Goal: Contribute content: Add original content to the website for others to see

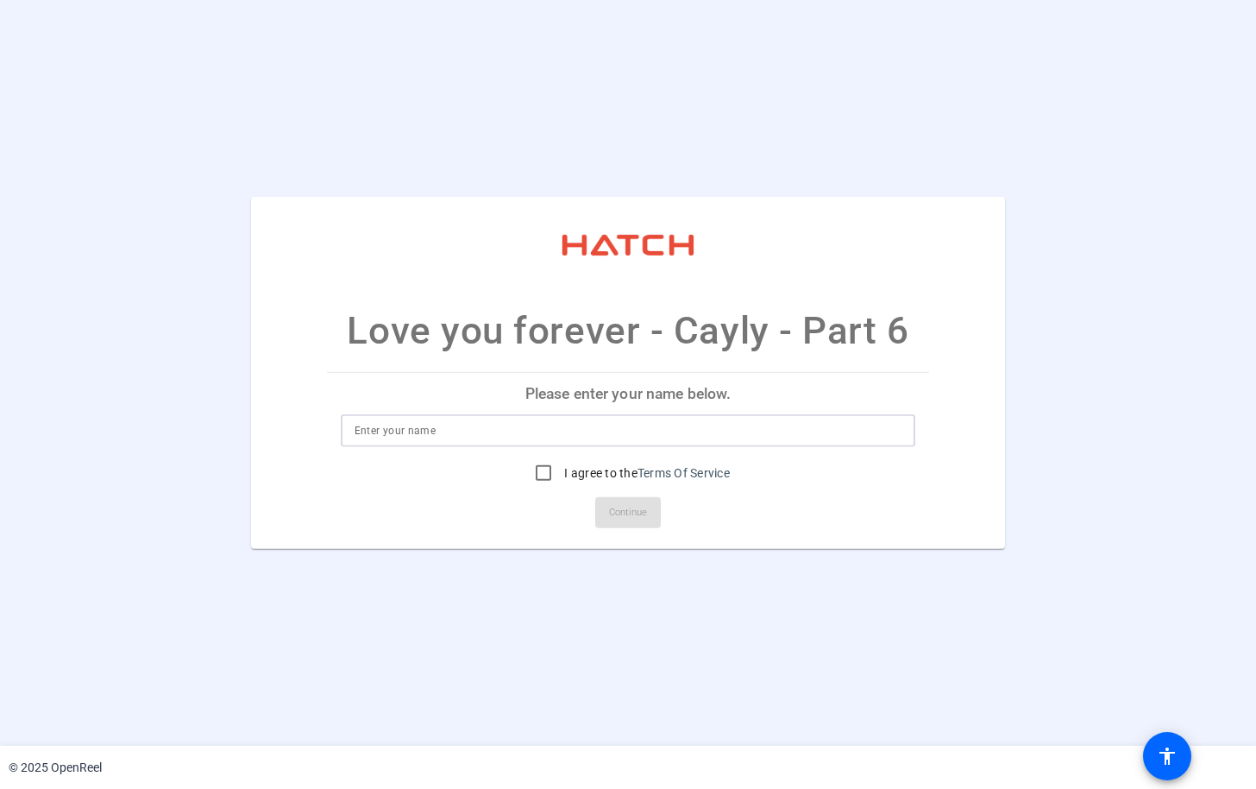
click at [404, 423] on input at bounding box center [629, 430] width 548 height 21
type input "Cayly"
click at [783, 534] on mat-card-actions "Continue" at bounding box center [628, 512] width 617 height 45
click at [560, 470] on div at bounding box center [543, 472] width 41 height 41
checkbox input "true"
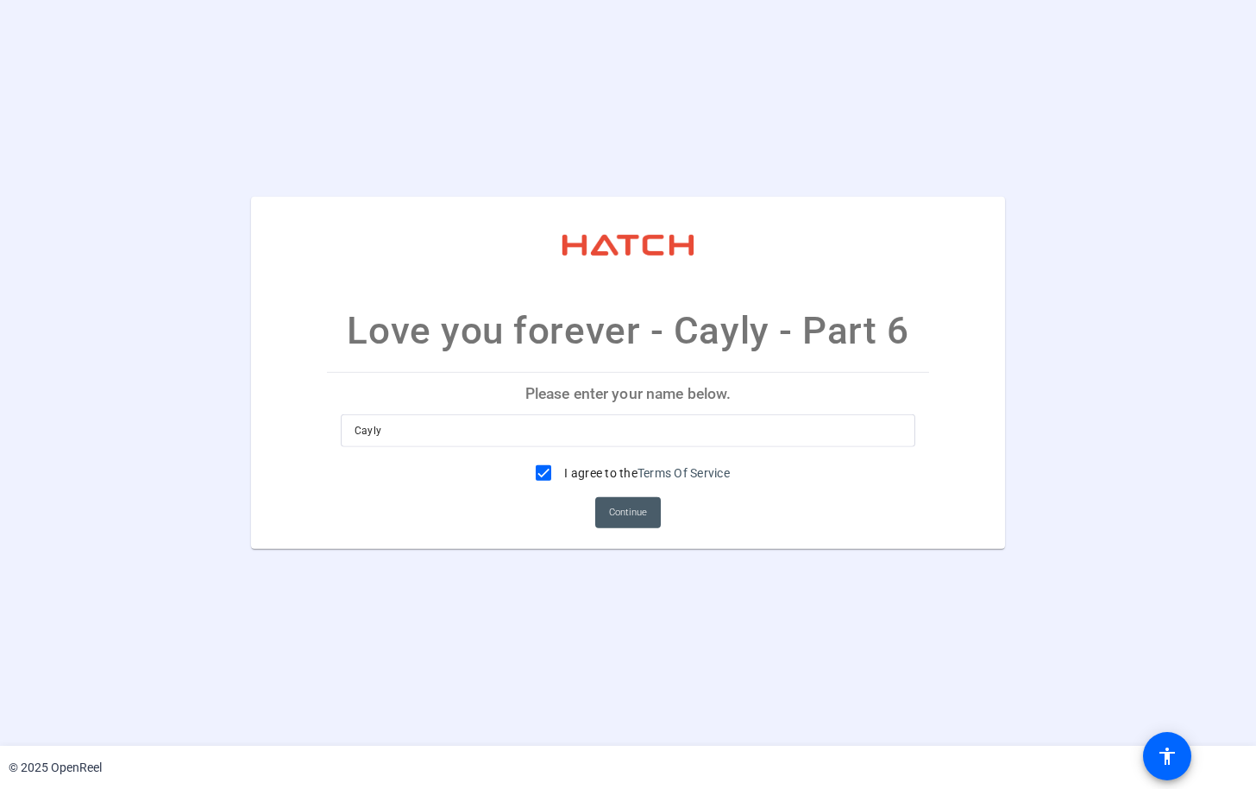
click at [623, 512] on span "Continue" at bounding box center [628, 513] width 38 height 26
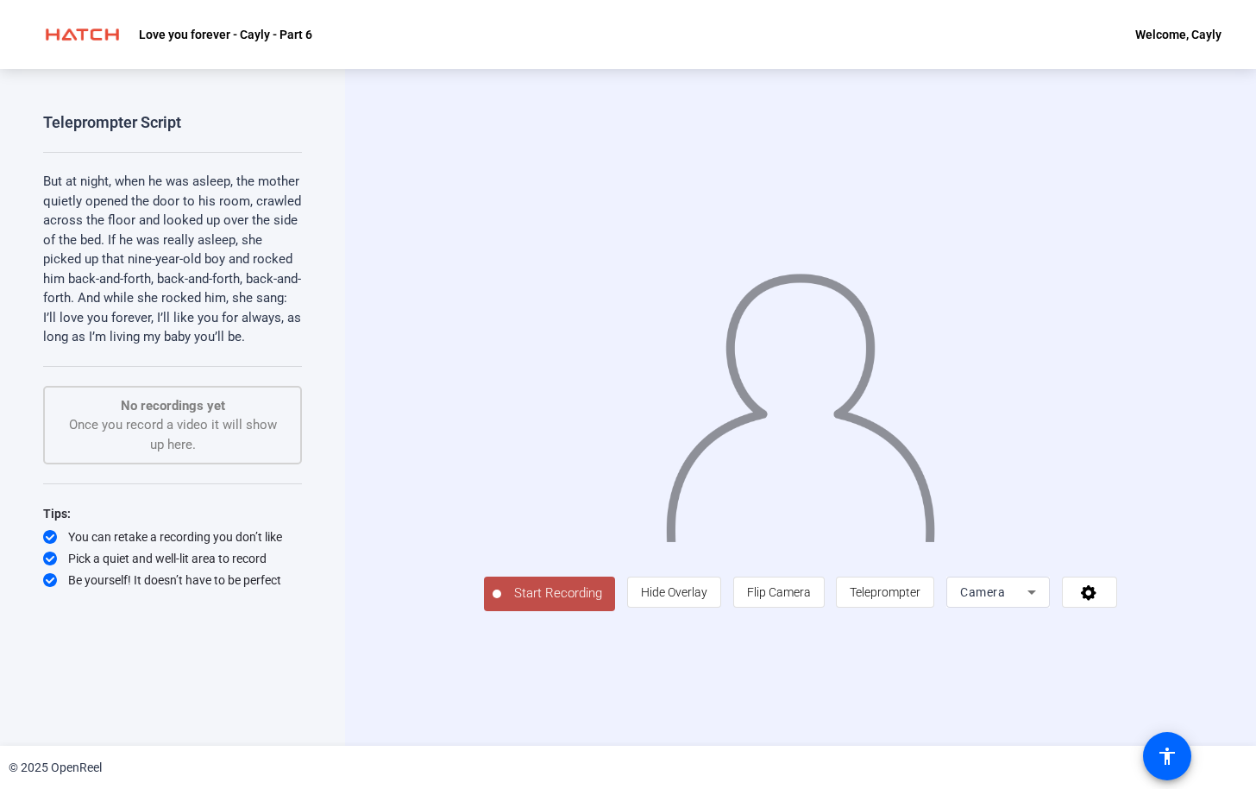
click at [502, 603] on span "Start Recording" at bounding box center [558, 593] width 114 height 20
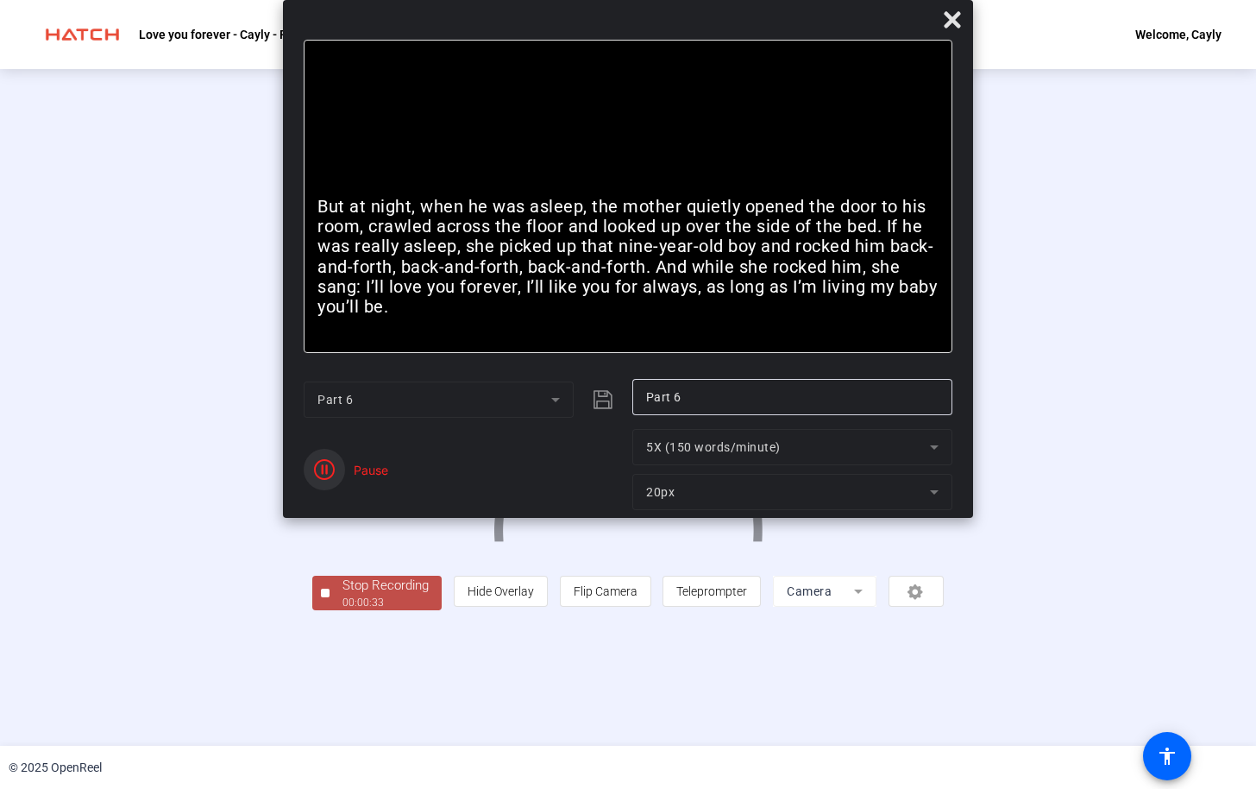
click at [317, 474] on icon "button" at bounding box center [324, 469] width 21 height 21
click at [949, 19] on icon at bounding box center [952, 19] width 21 height 21
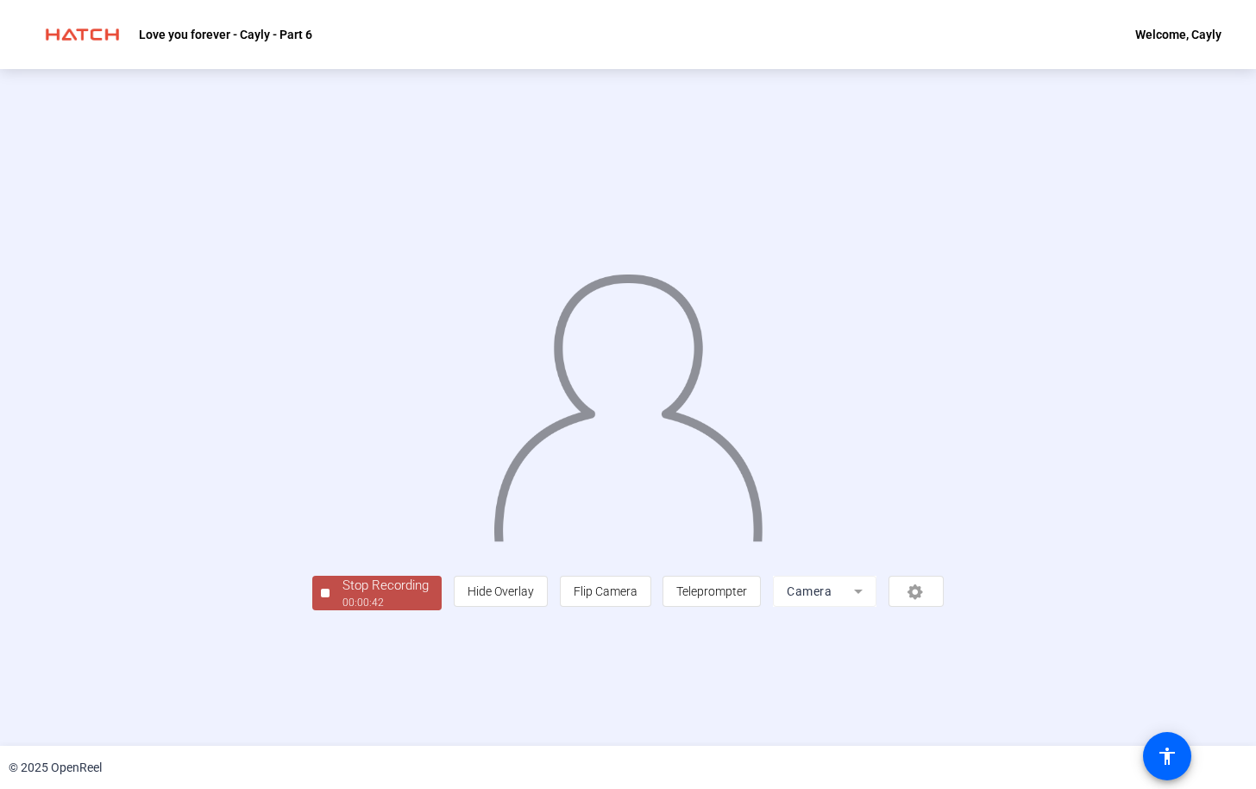
click at [343, 610] on div "00:00:42" at bounding box center [386, 603] width 86 height 16
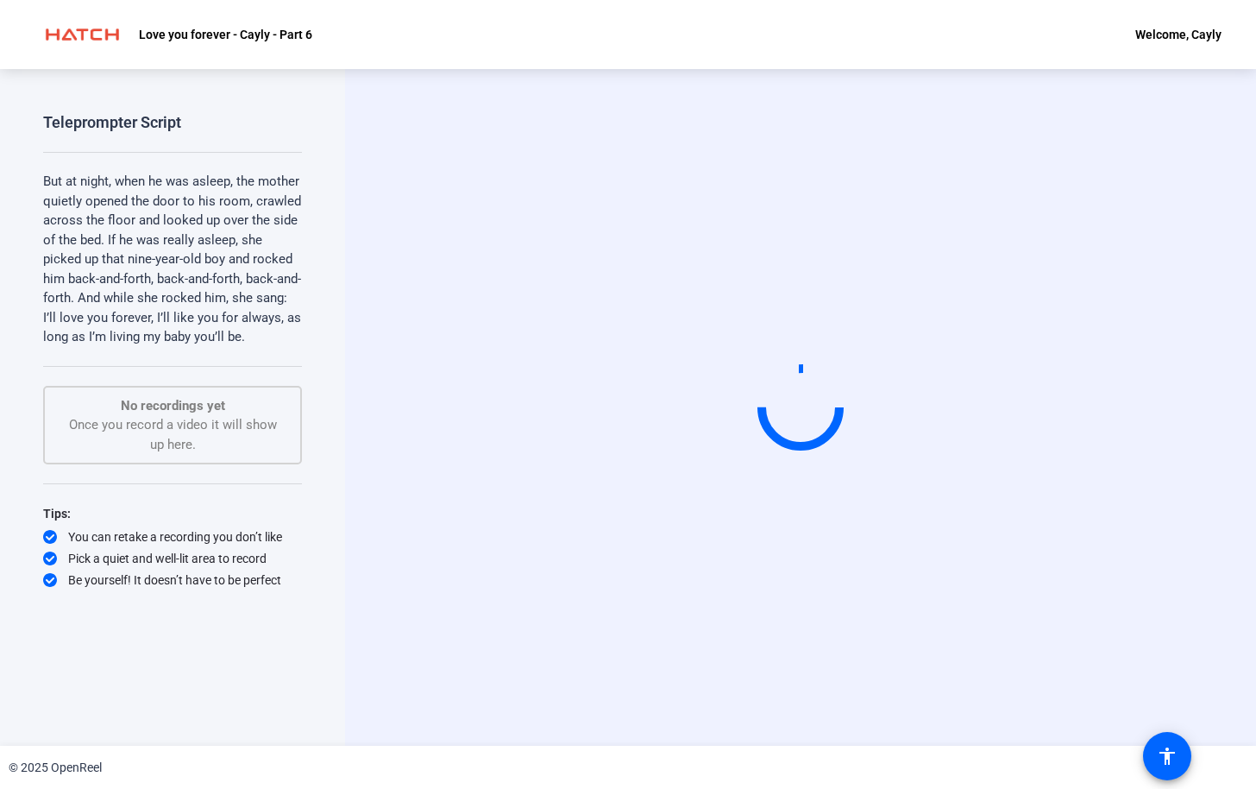
click at [325, 127] on div "Teleprompter Script But at night, when he was asleep, the mother quietly opened…" at bounding box center [172, 407] width 345 height 677
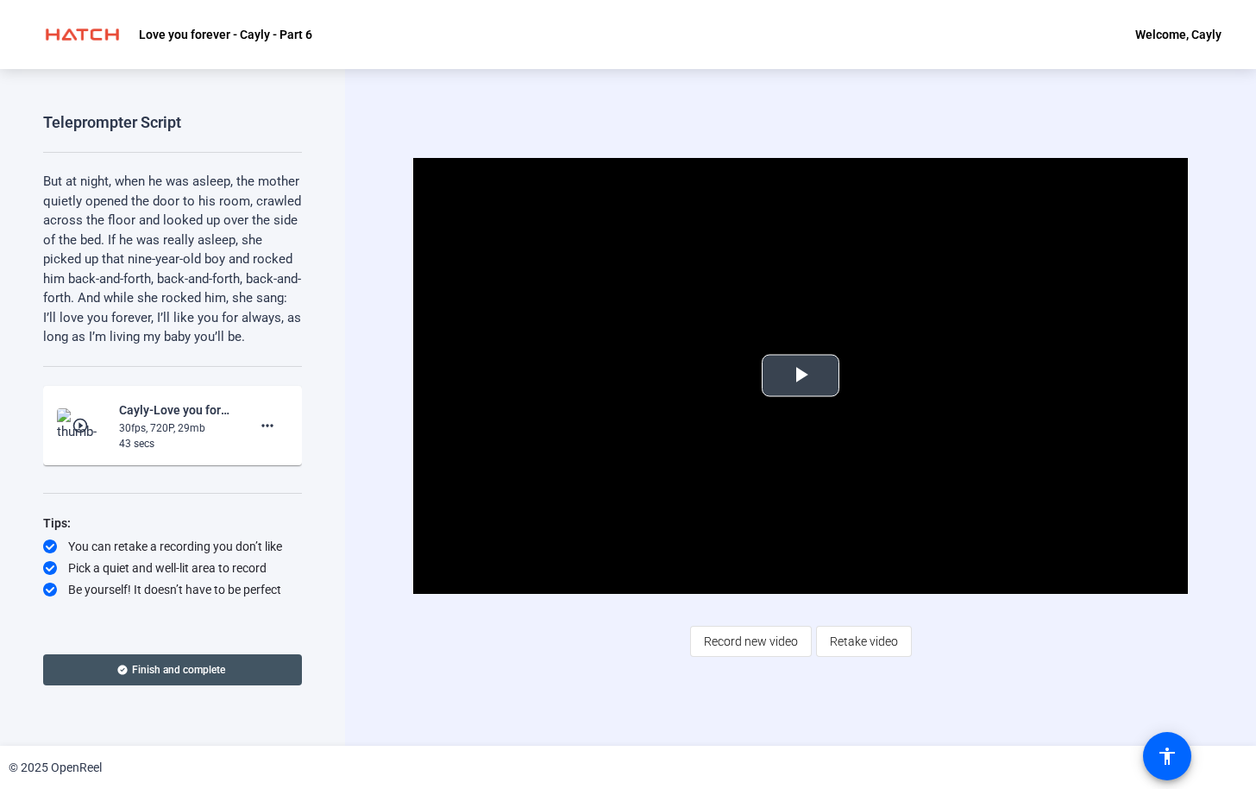
click at [801, 375] on span "Video Player" at bounding box center [801, 375] width 0 height 0
click at [228, 668] on span at bounding box center [172, 669] width 259 height 41
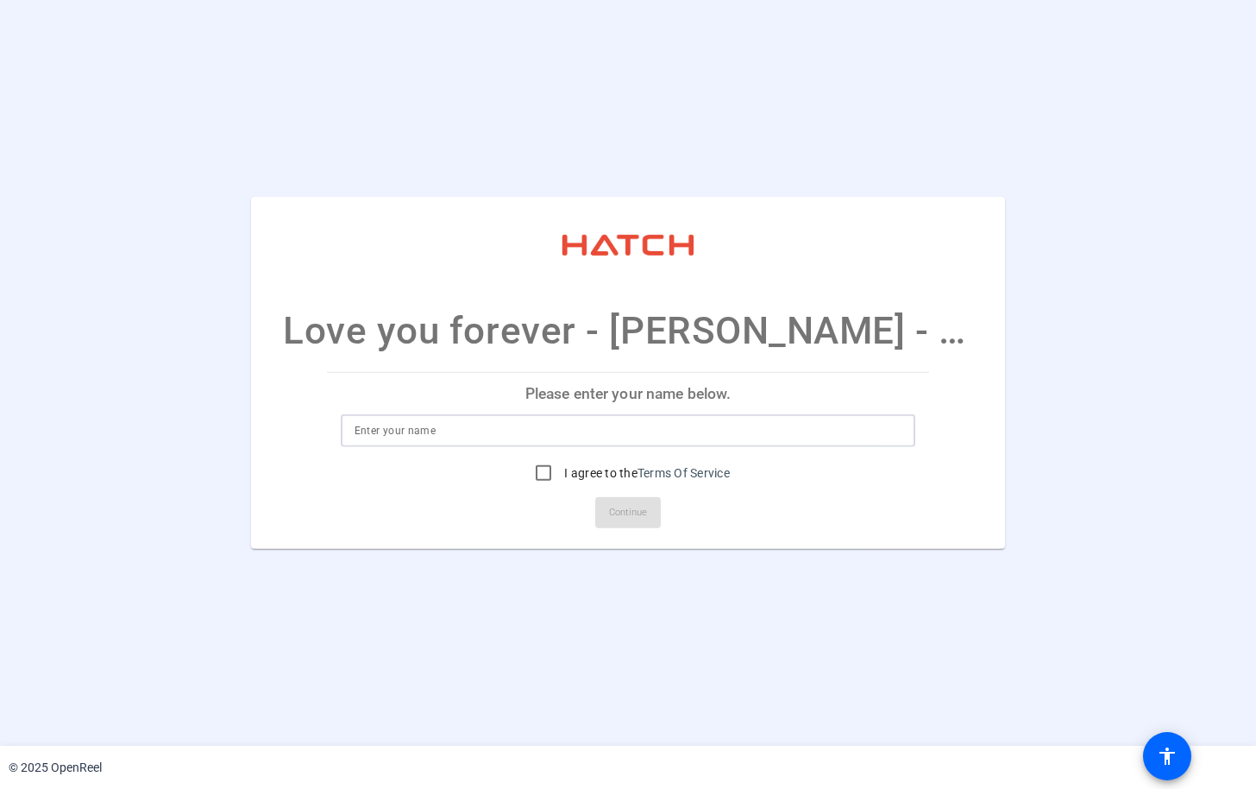
click at [602, 426] on input at bounding box center [629, 430] width 548 height 21
type input "[PERSON_NAME]"
click at [779, 519] on mat-card-actions "Continue" at bounding box center [628, 512] width 617 height 45
click at [539, 465] on input "I agree to the Terms Of Service" at bounding box center [543, 473] width 35 height 35
checkbox input "true"
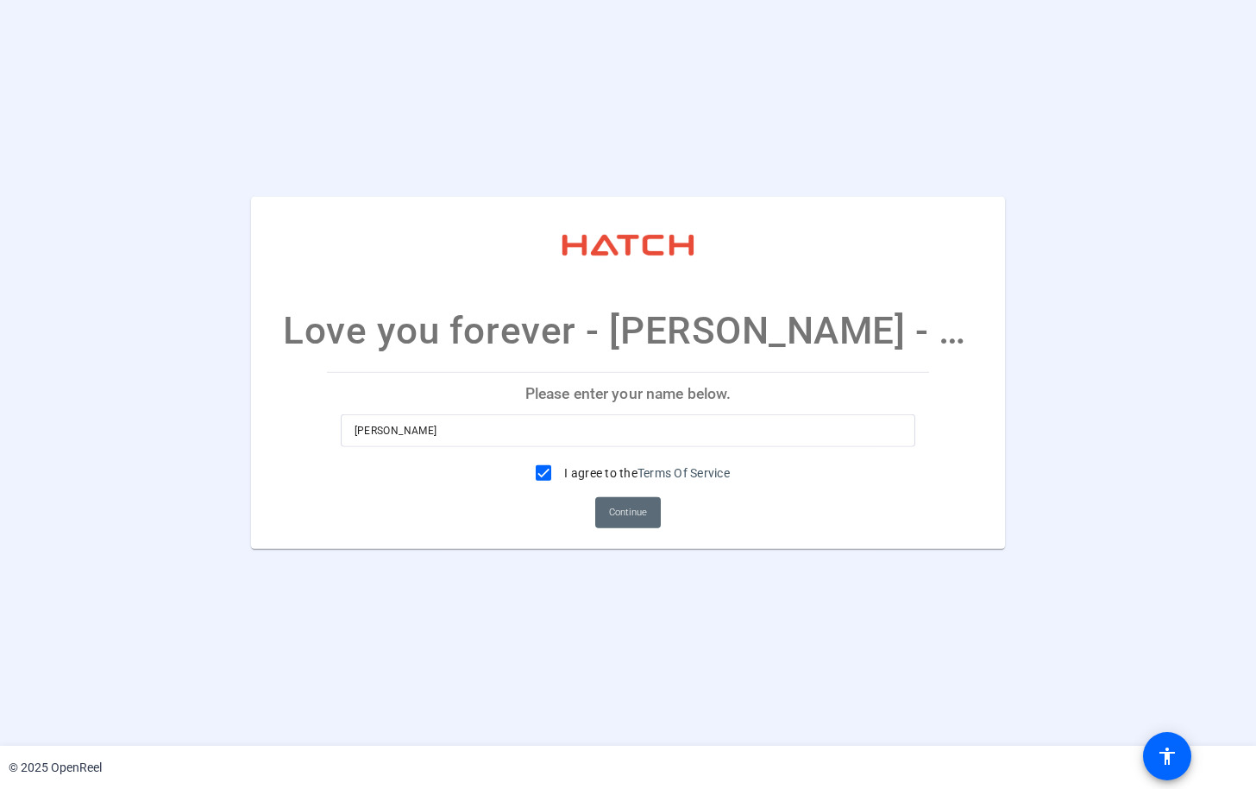
click at [614, 508] on span "Continue" at bounding box center [628, 513] width 38 height 26
click at [562, 430] on input at bounding box center [629, 430] width 548 height 21
type input "[PERSON_NAME]"
click at [770, 544] on div "Please enter your name below. Leah I agree to the Terms Of Service Continue" at bounding box center [628, 460] width 603 height 177
click at [540, 472] on input "I agree to the Terms Of Service" at bounding box center [543, 473] width 35 height 35
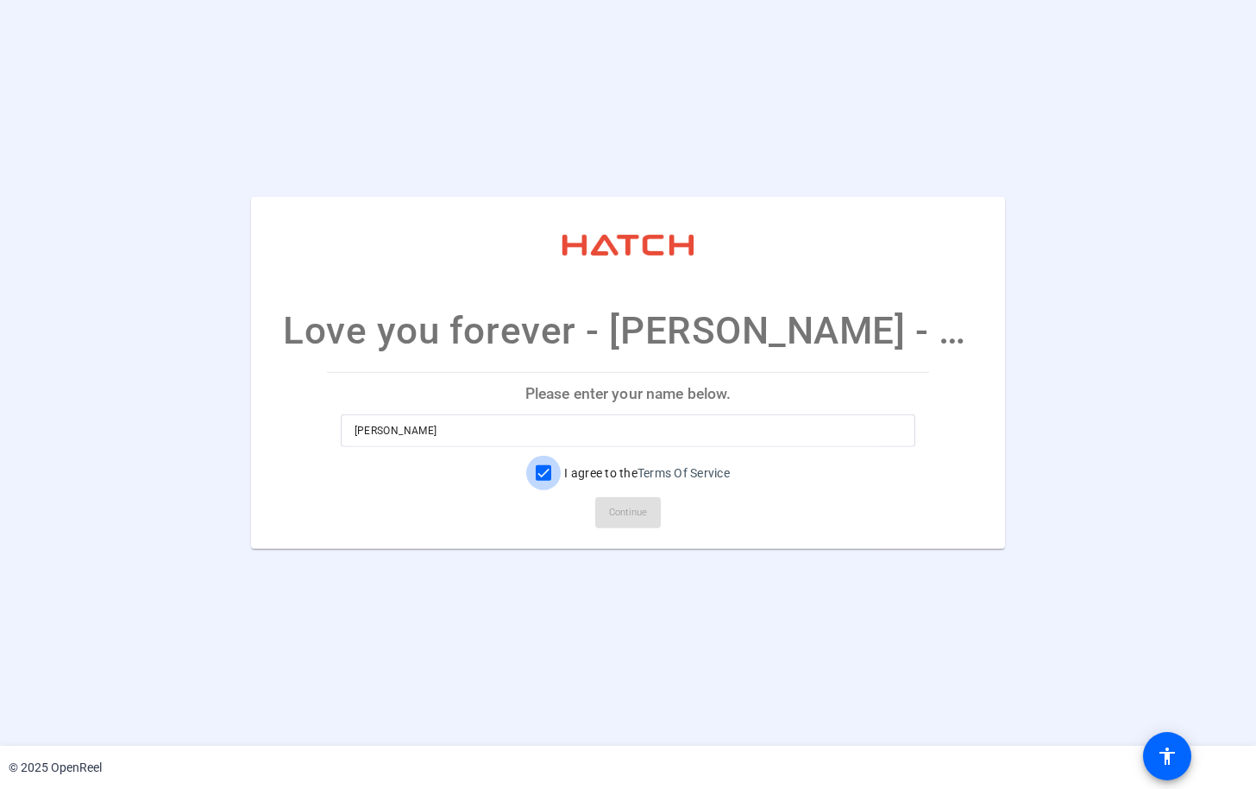
checkbox input "true"
click at [648, 515] on span at bounding box center [628, 512] width 66 height 41
